Goal: Navigation & Orientation: Find specific page/section

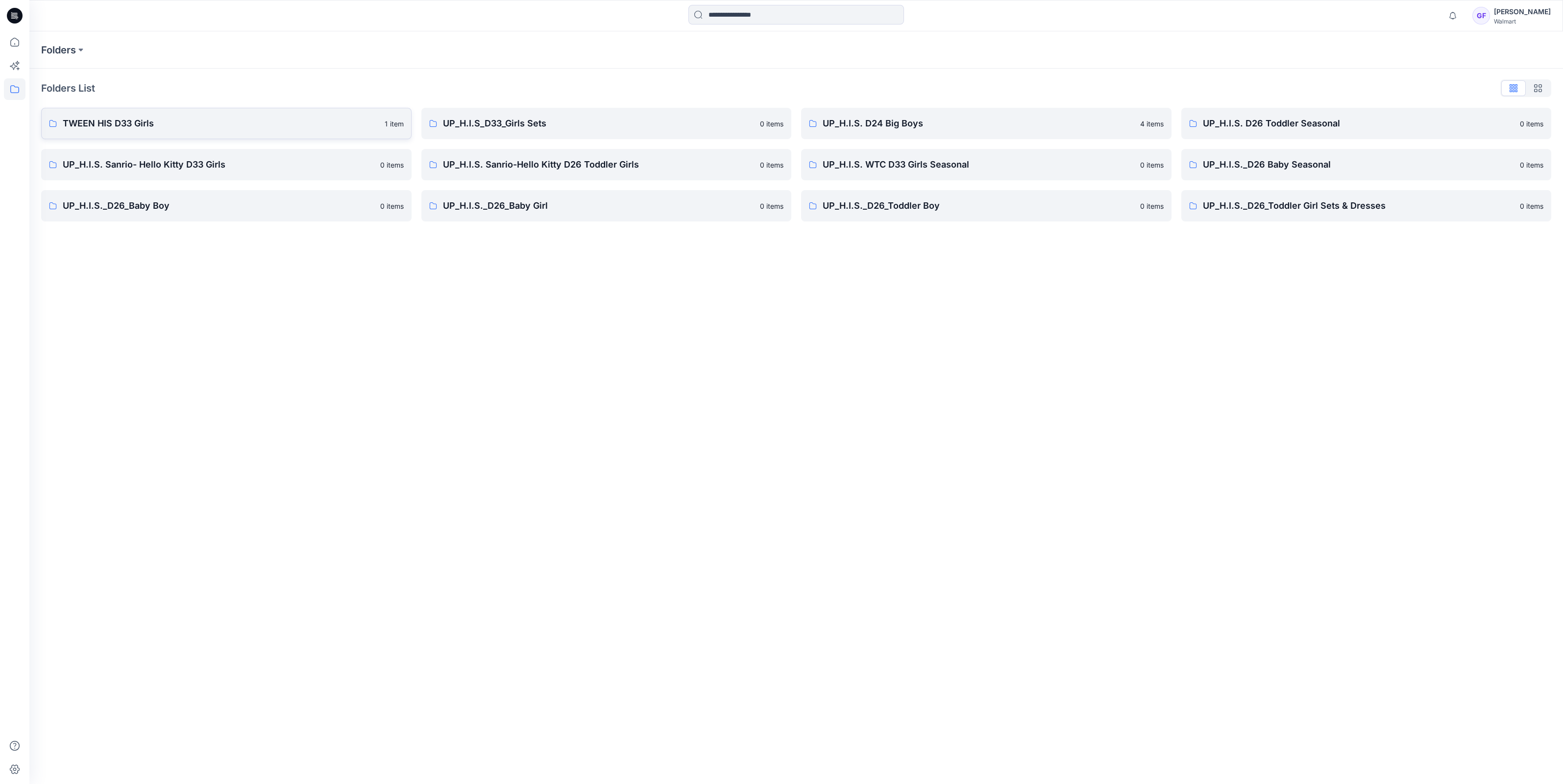
click at [154, 125] on p "TWEEN HIS D33 Girls" at bounding box center [221, 124] width 316 height 14
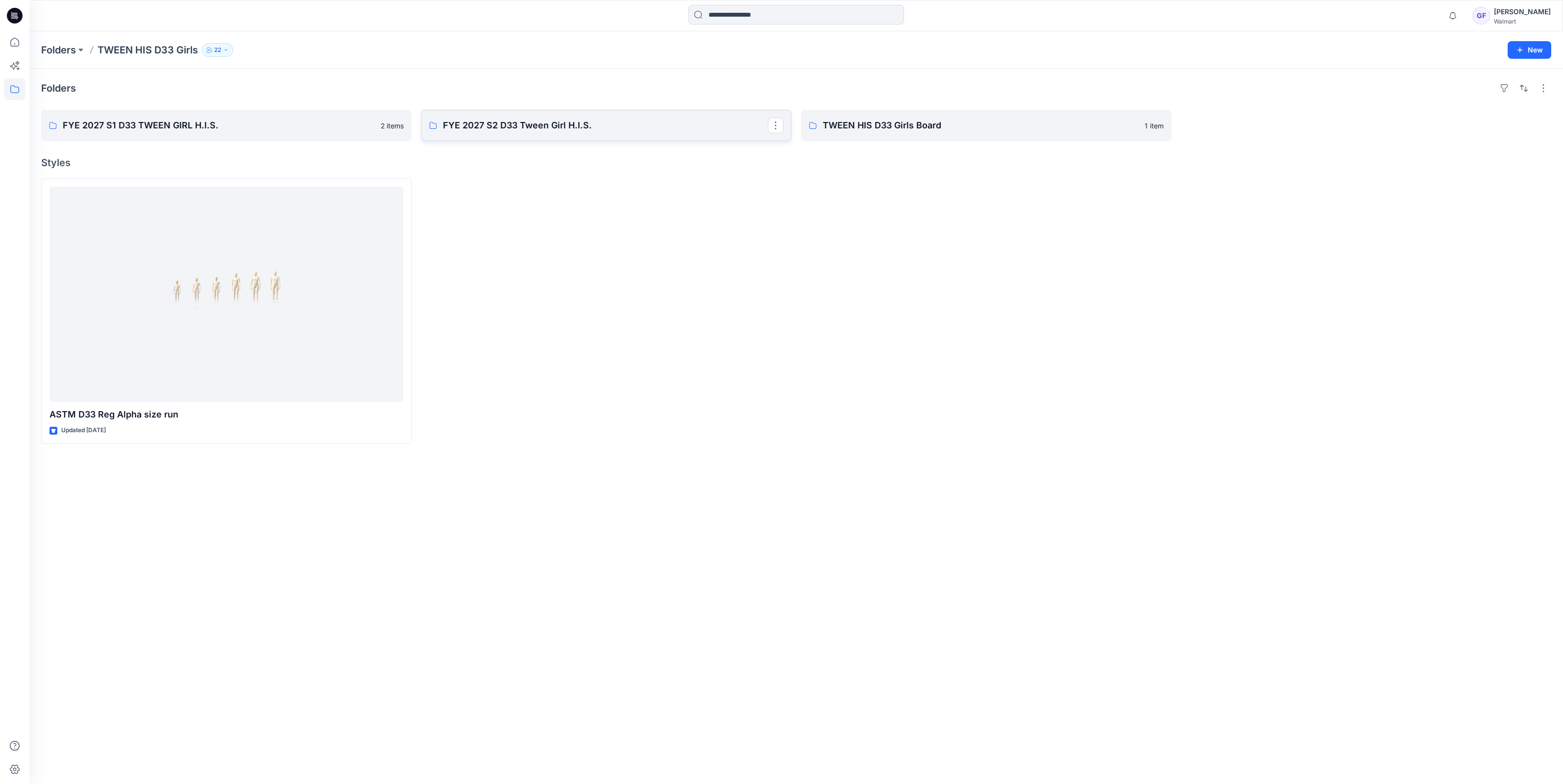
click at [501, 130] on p "FYE 2027 S2 D33 Tween Girl H.I.S." at bounding box center [605, 126] width 325 height 14
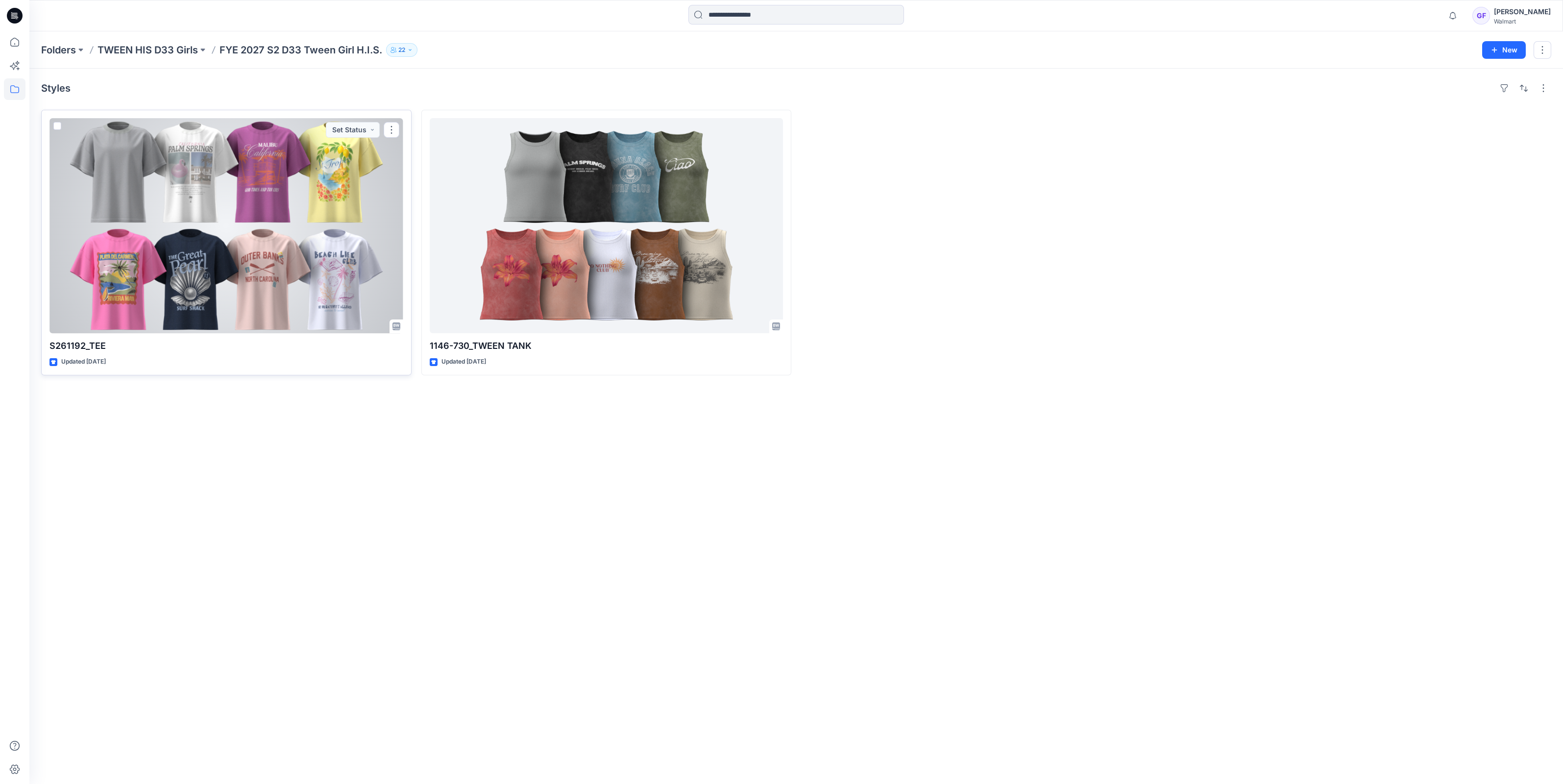
click at [269, 240] on div at bounding box center [226, 225] width 354 height 215
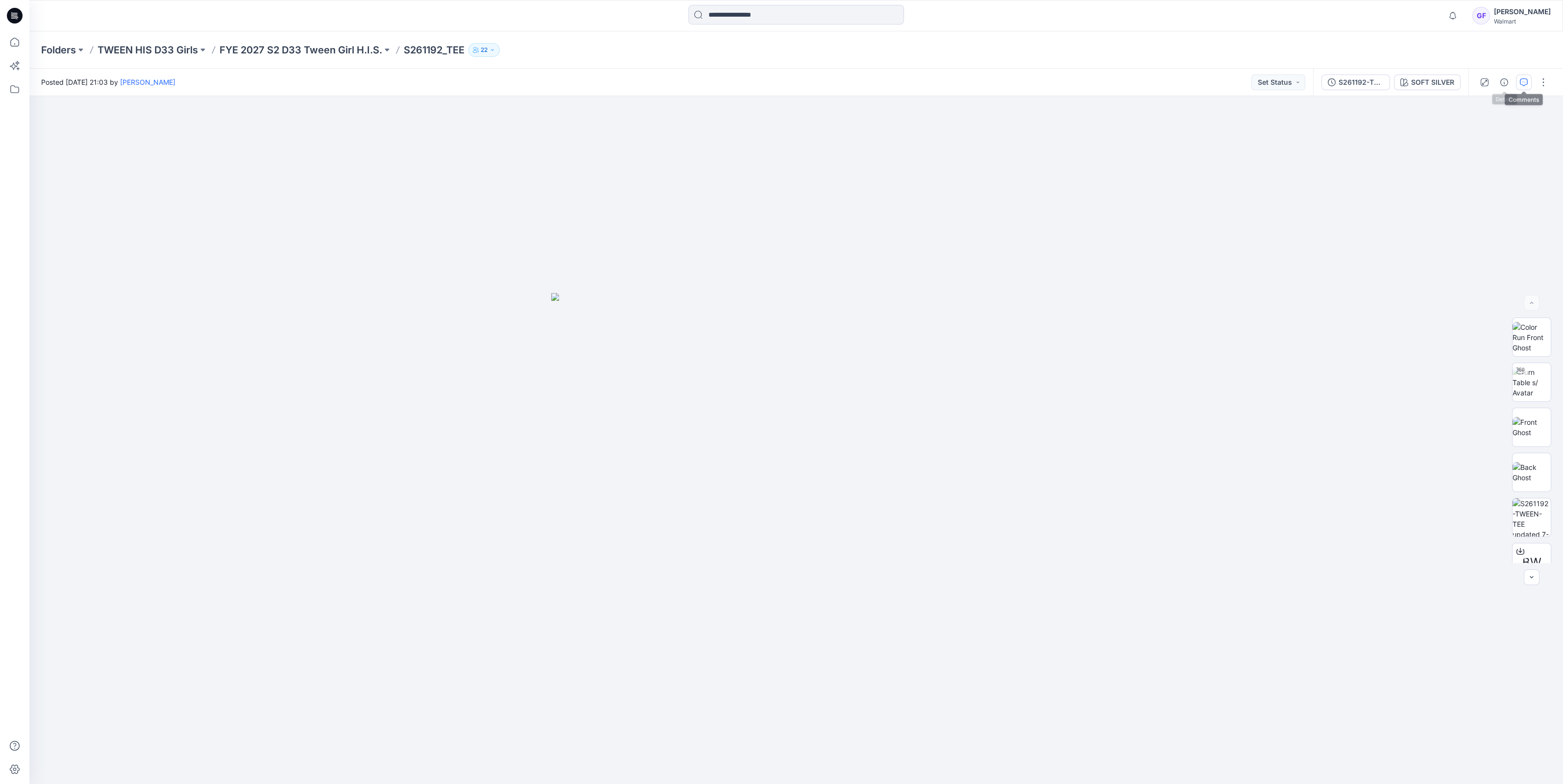
click at [1526, 78] on icon "button" at bounding box center [1524, 82] width 8 height 8
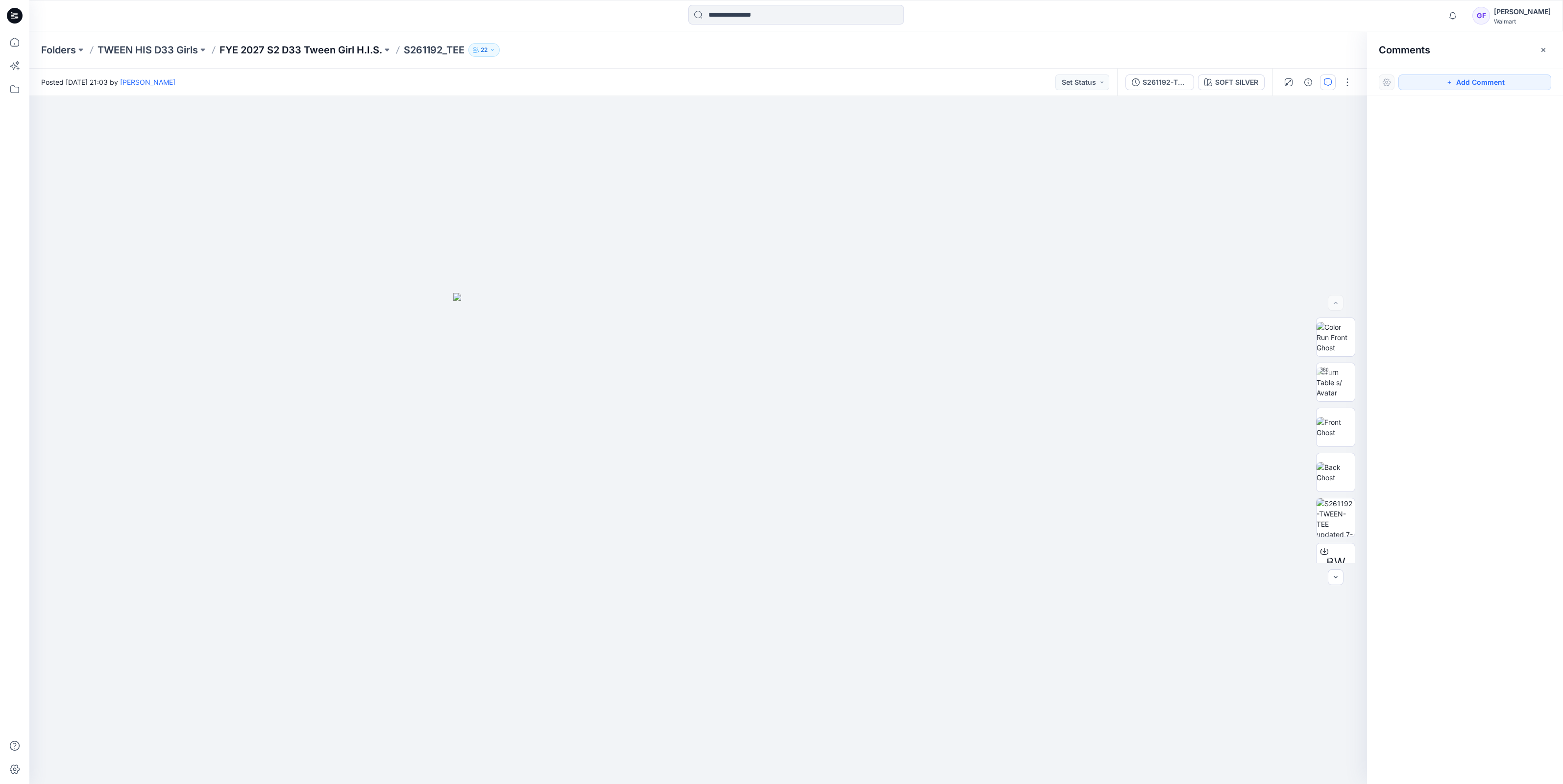
click at [298, 53] on p "FYE 2027 S2 D33 Tween Girl H.I.S." at bounding box center [301, 50] width 162 height 14
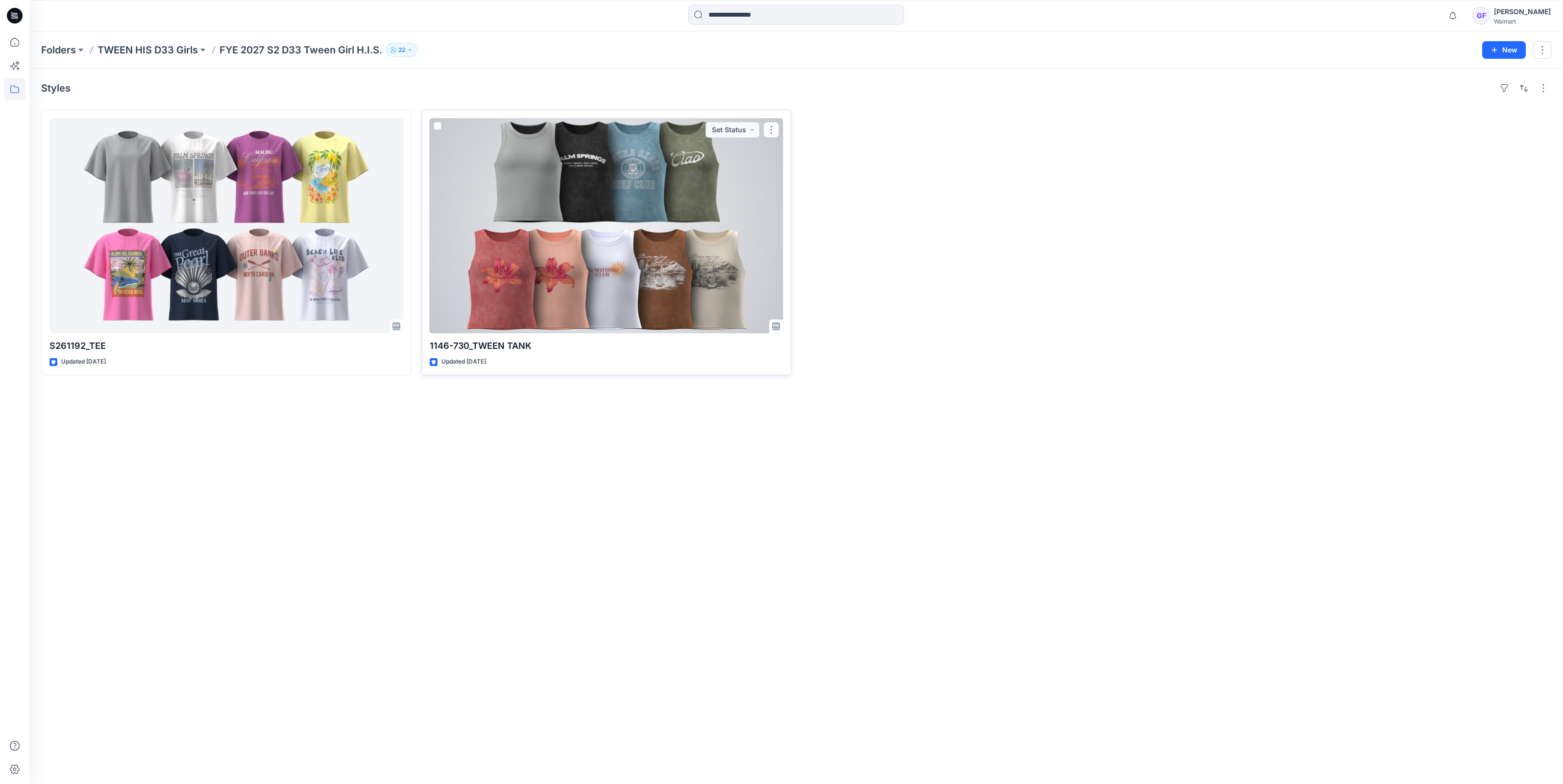
click at [644, 235] on div at bounding box center [606, 225] width 354 height 215
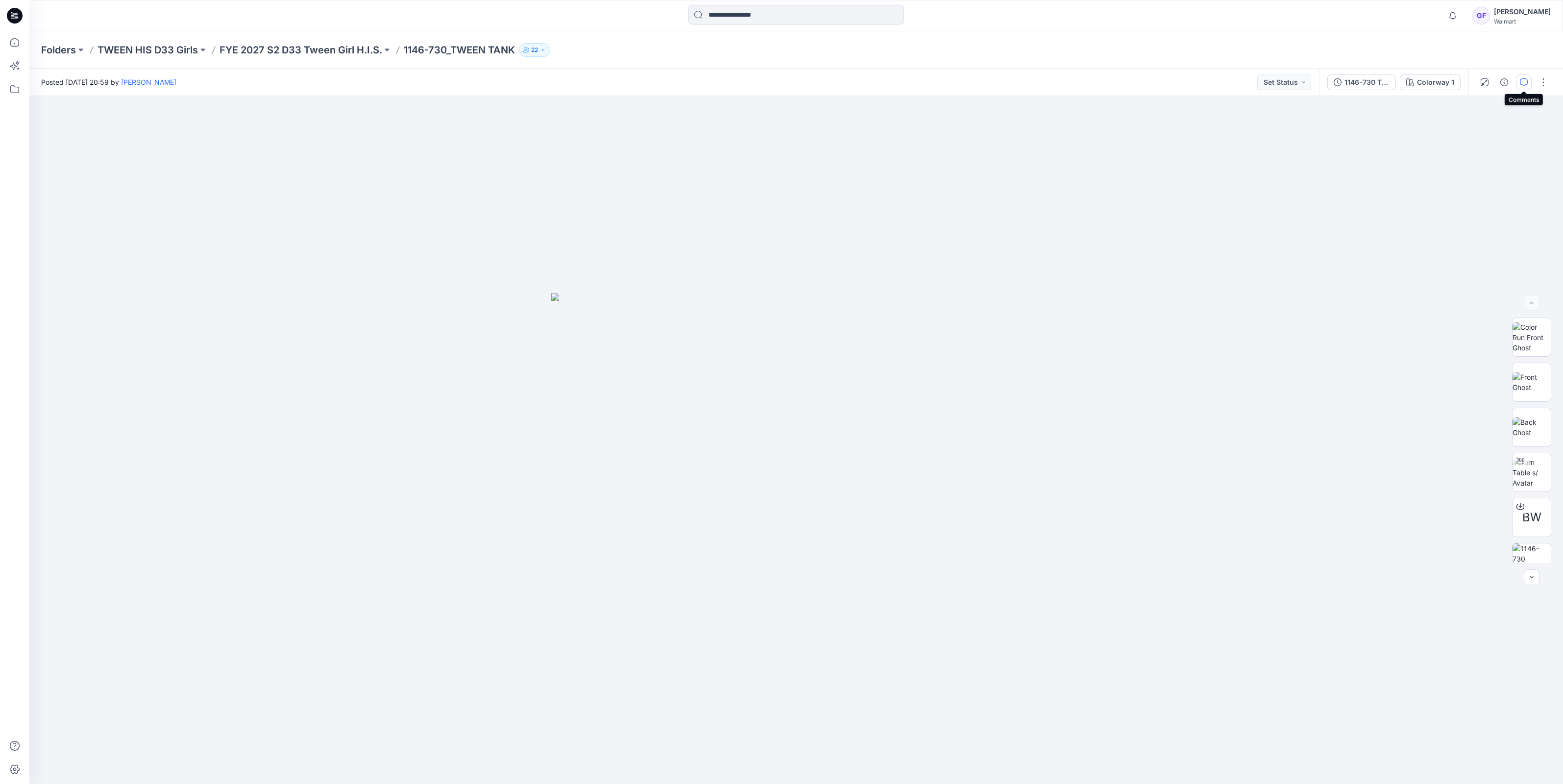
click at [1529, 87] on button "button" at bounding box center [1523, 82] width 15 height 15
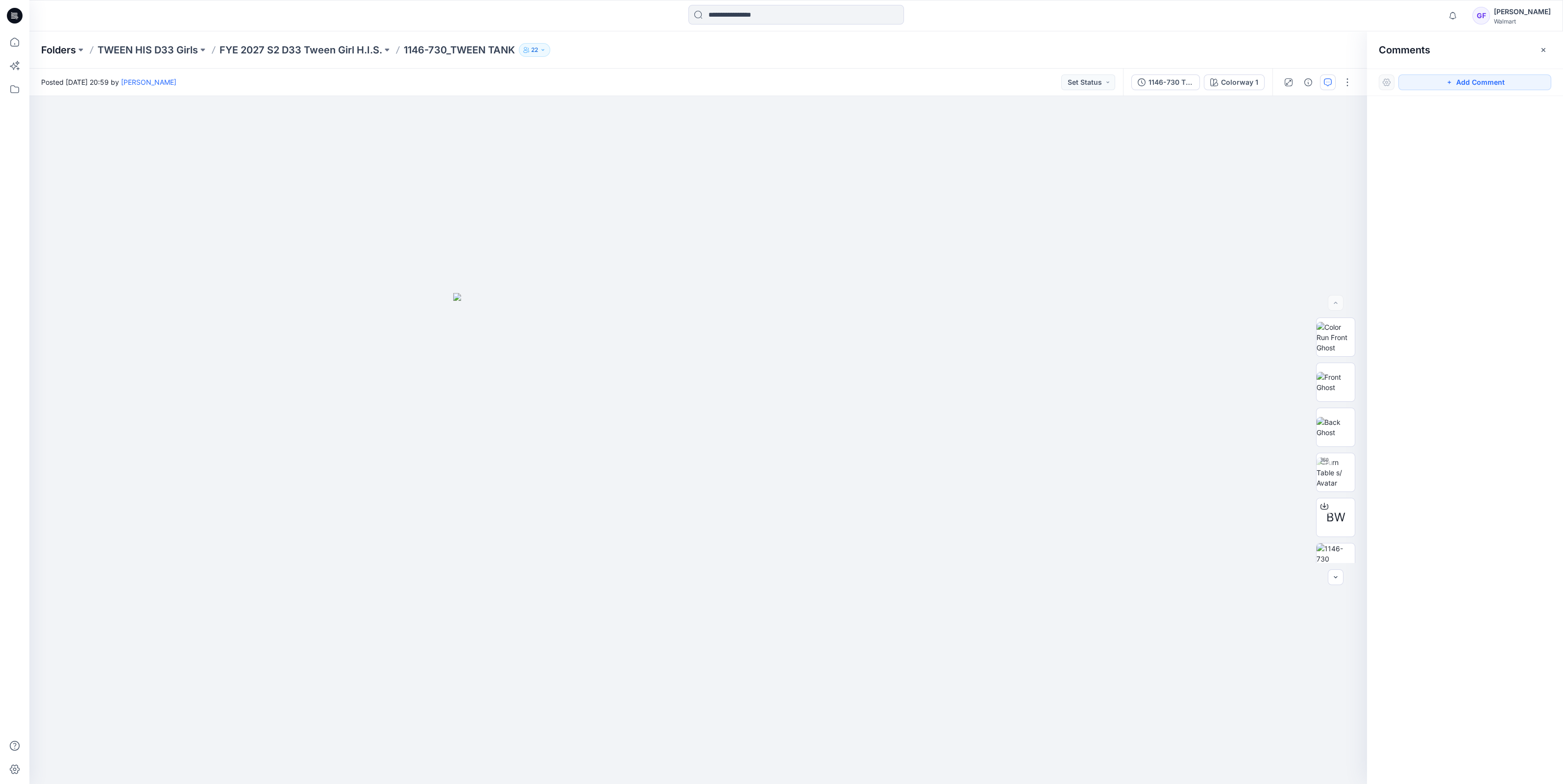
click at [45, 47] on p "Folders" at bounding box center [59, 50] width 35 height 14
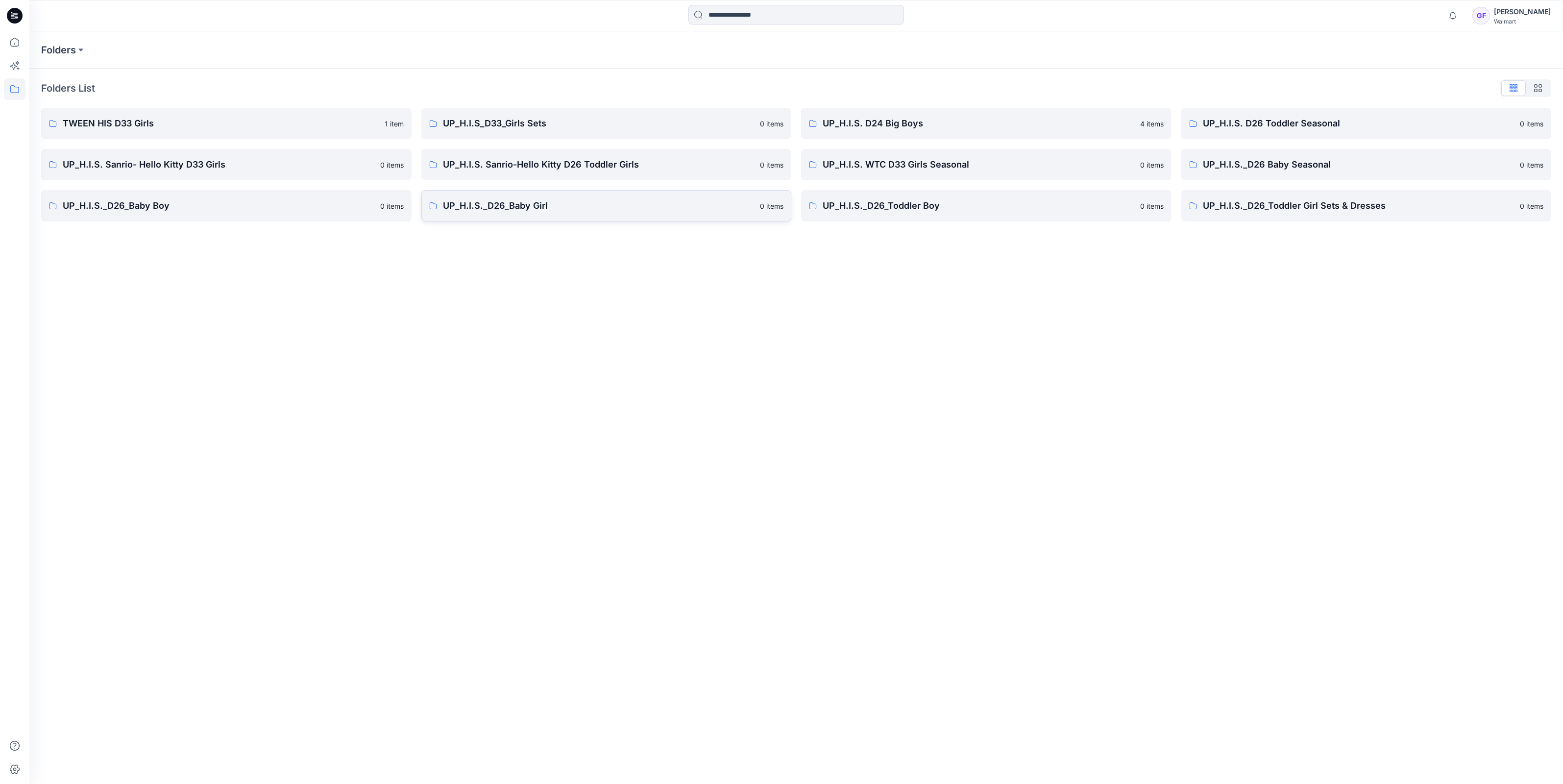
click at [502, 208] on p "UP_H.I.S._D26_Baby Girl" at bounding box center [599, 206] width 311 height 14
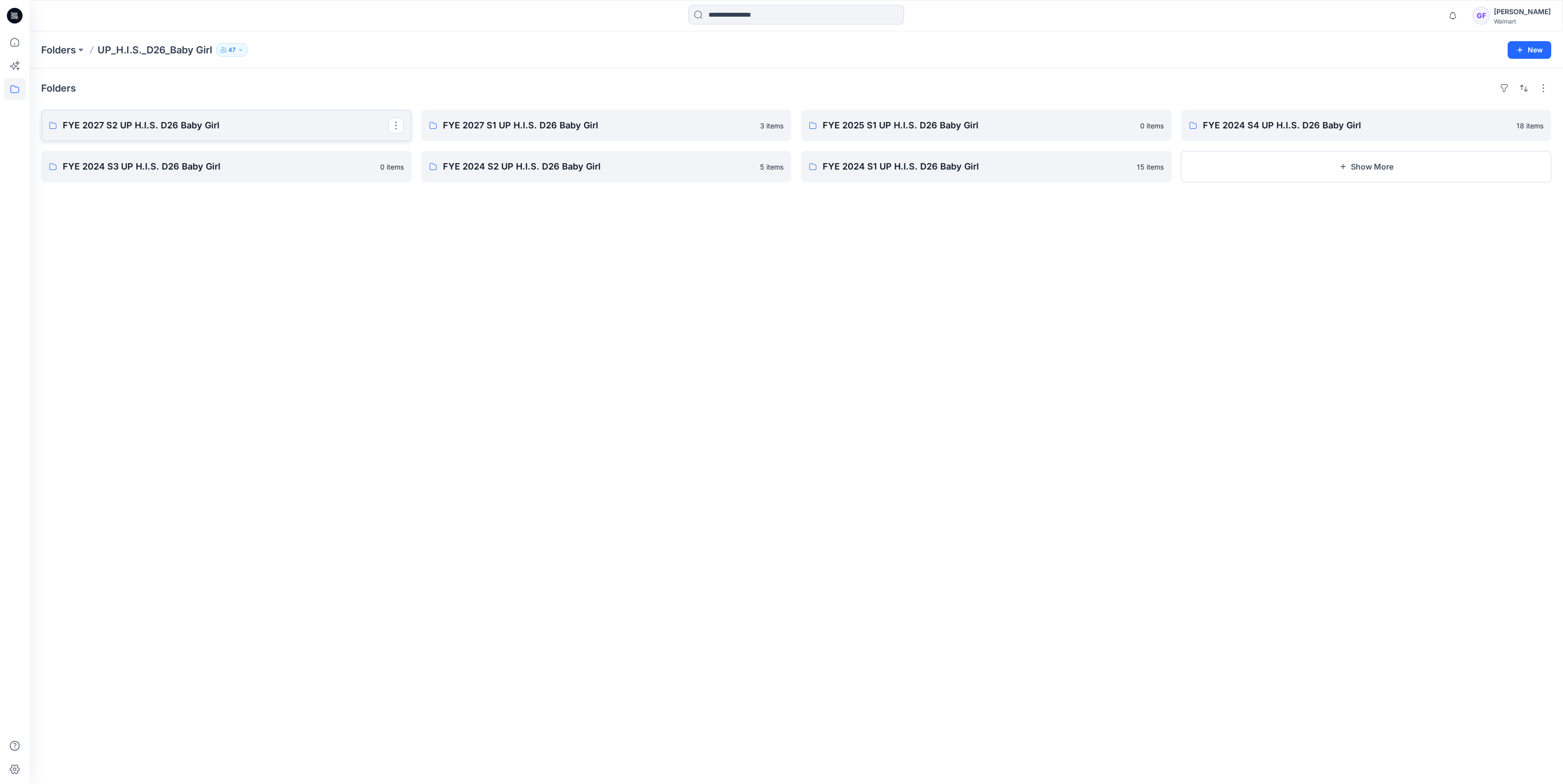
click at [81, 131] on p "FYE 2027 S2 UP H.I.S. D26 Baby Girl" at bounding box center [225, 126] width 325 height 14
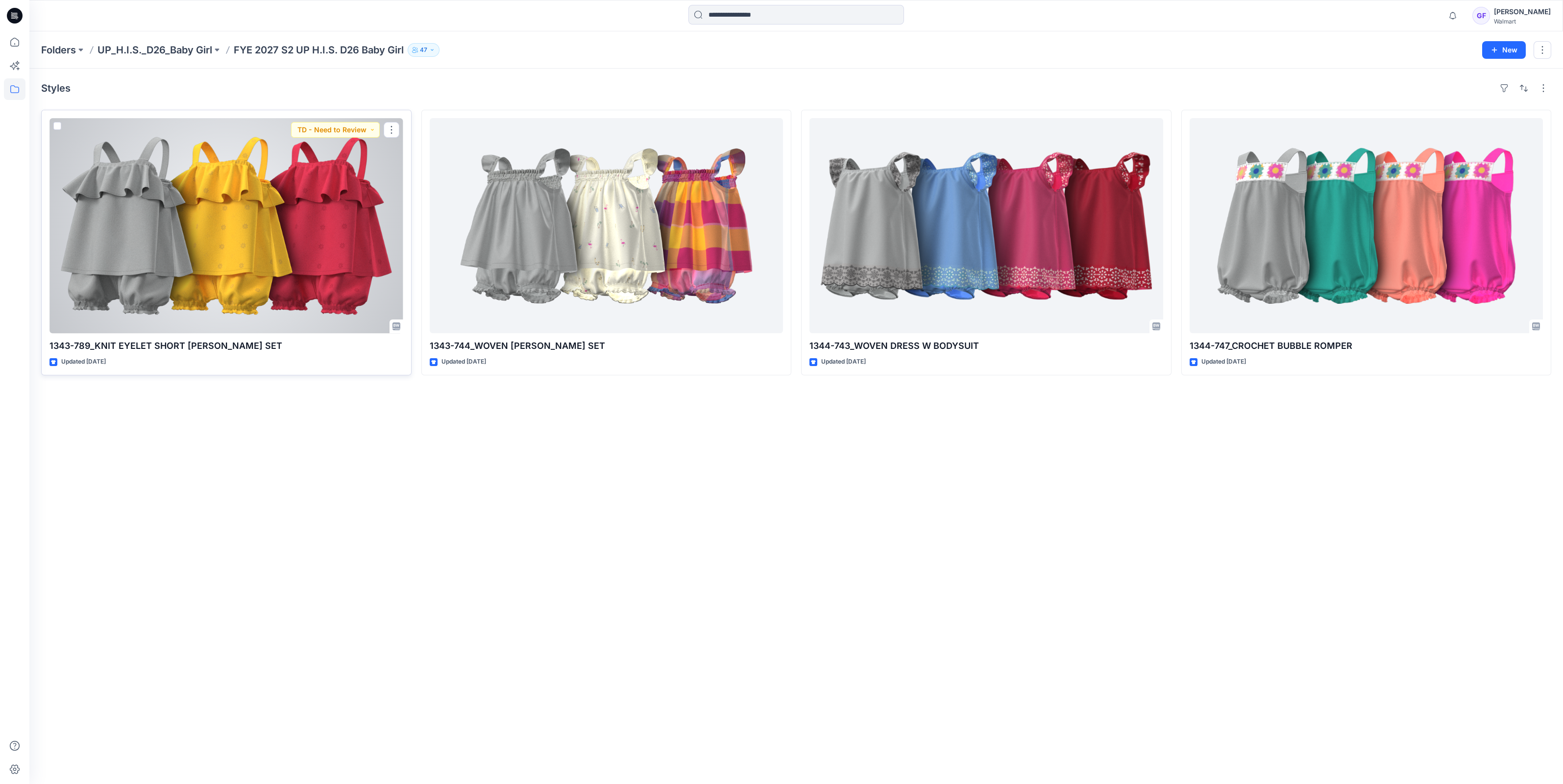
click at [139, 254] on div at bounding box center [226, 225] width 354 height 215
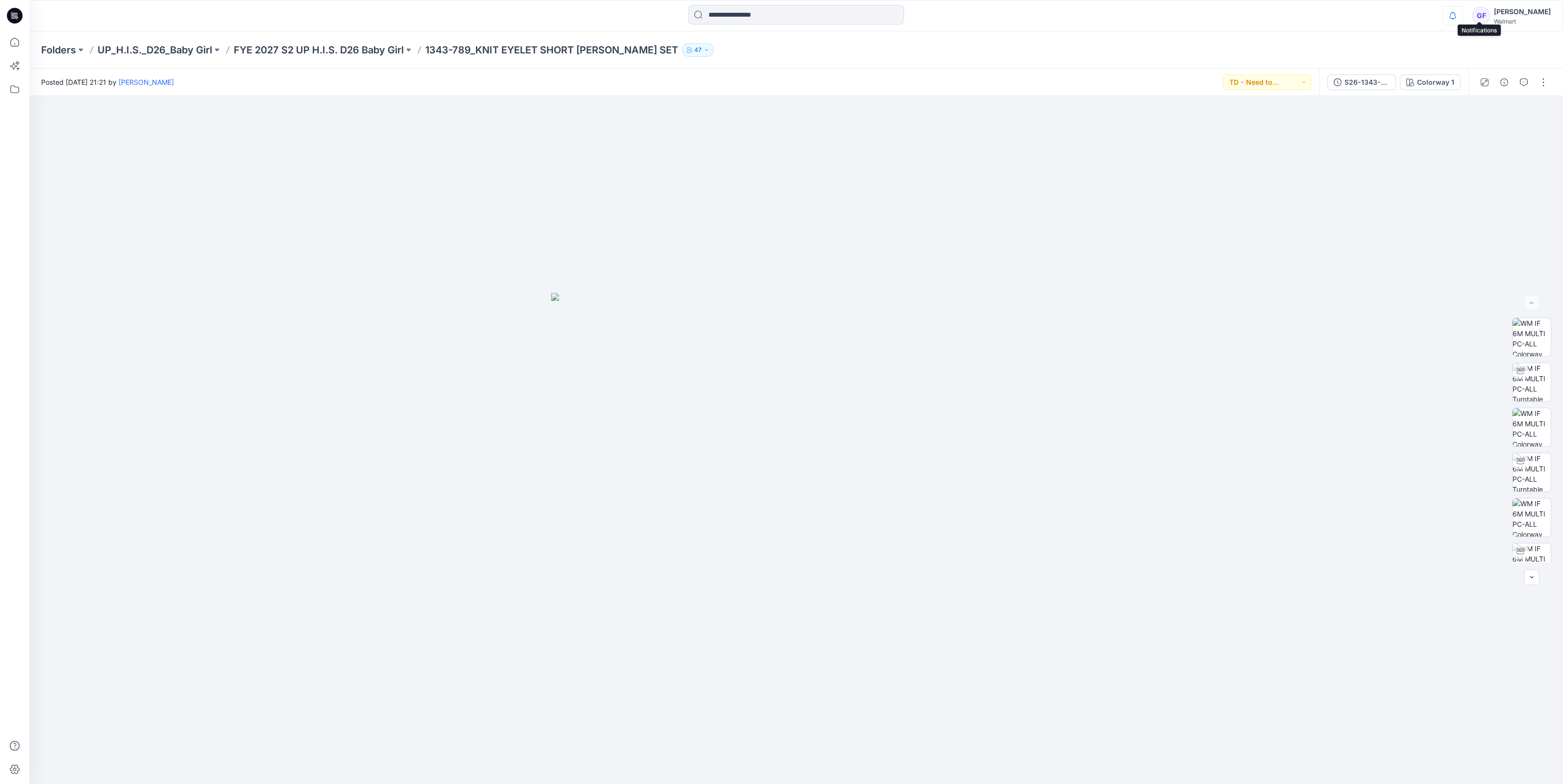
click at [1462, 11] on icon "button" at bounding box center [1453, 15] width 18 height 19
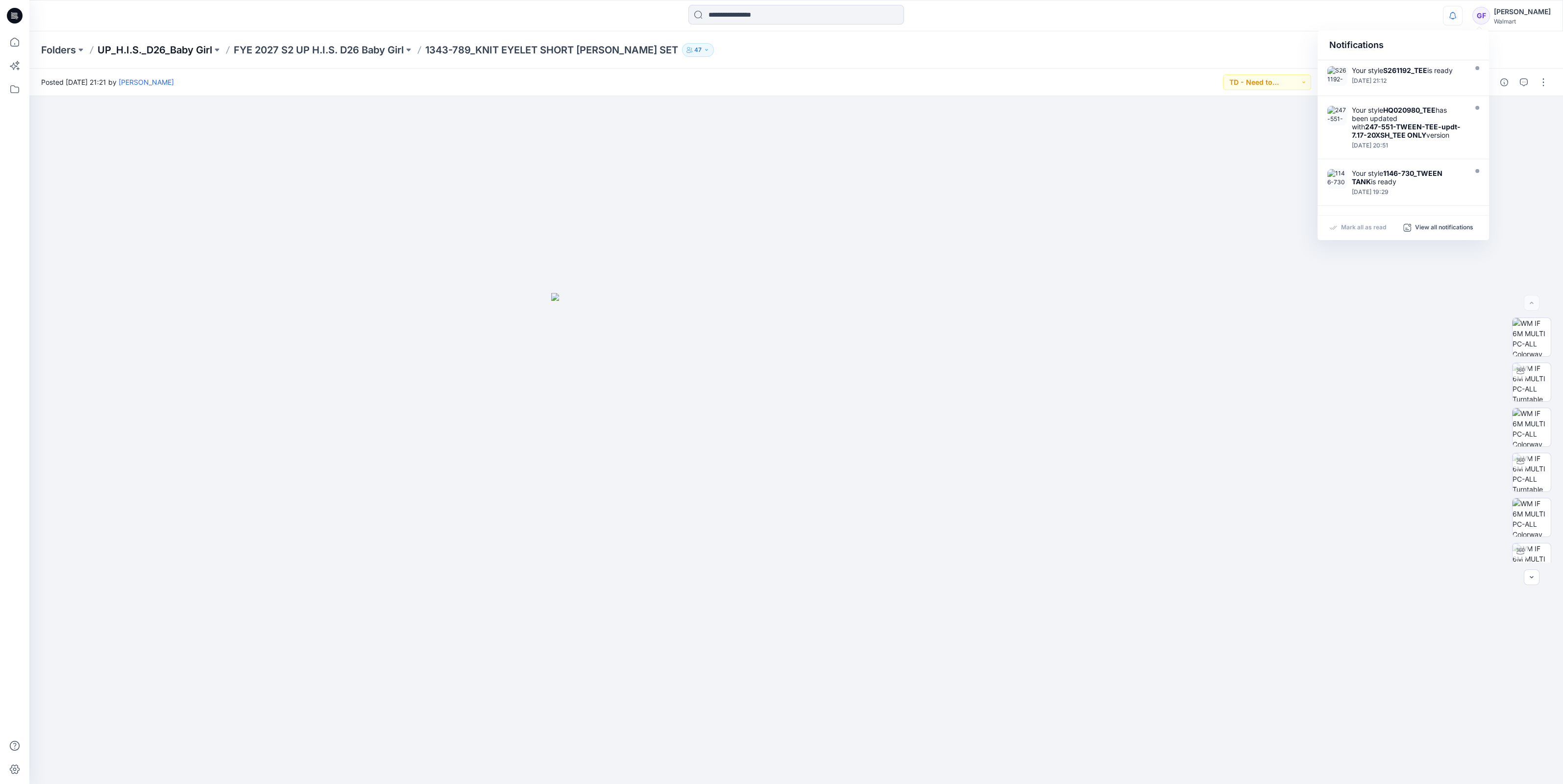
click at [145, 44] on p "UP_H.I.S._D26_Baby Girl" at bounding box center [155, 50] width 115 height 14
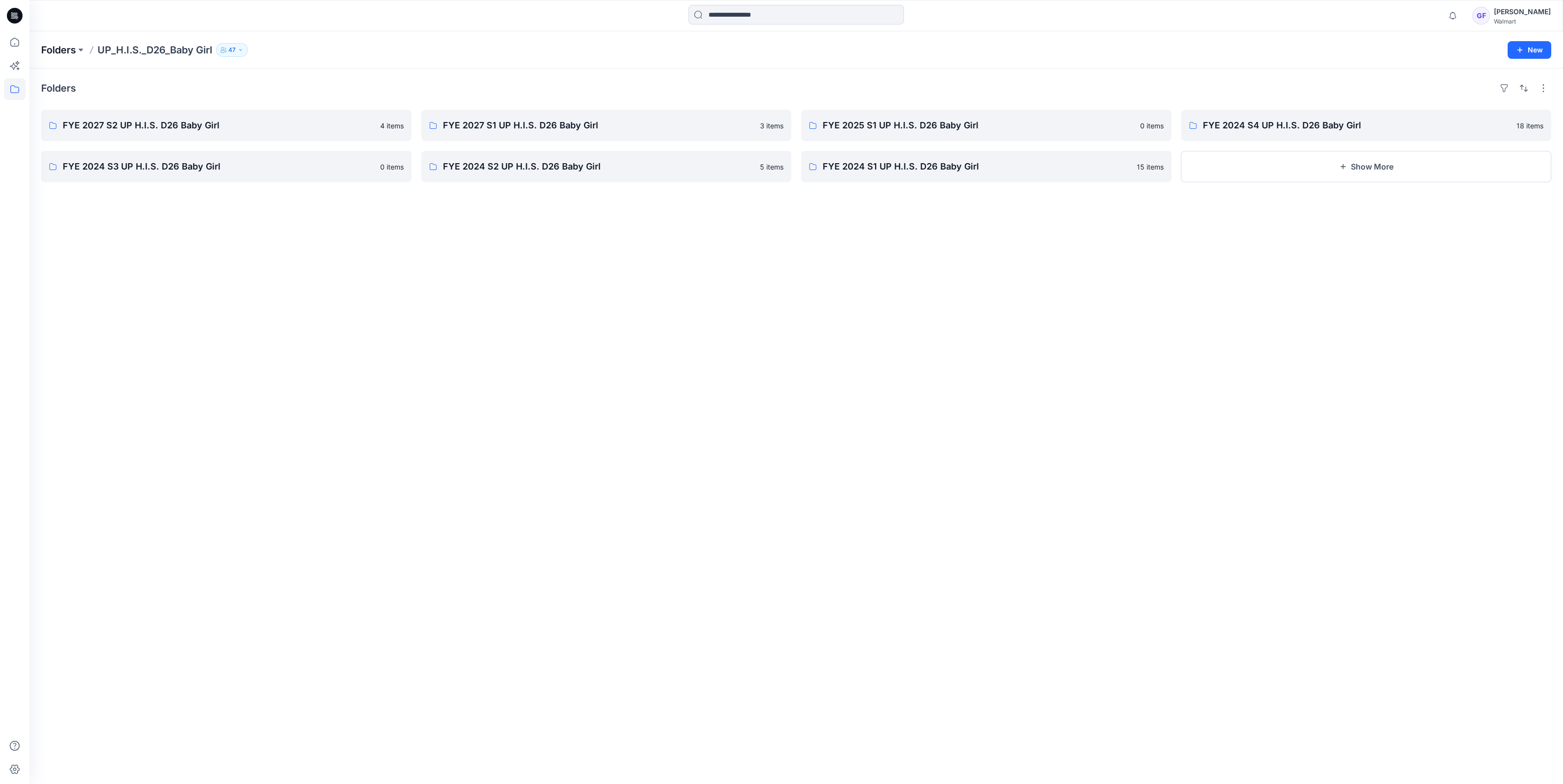
click at [68, 45] on p "Folders" at bounding box center [59, 50] width 35 height 14
